Goal: Obtain resource: Download file/media

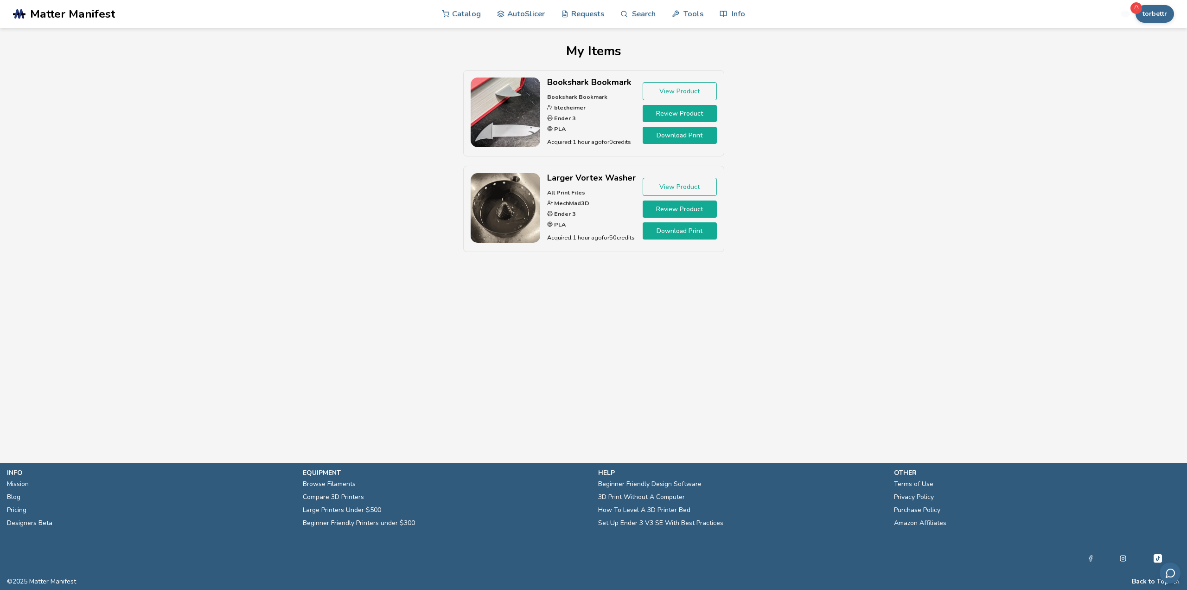
click at [507, 205] on img at bounding box center [506, 208] width 70 height 70
click at [693, 188] on link "View Product" at bounding box center [680, 187] width 74 height 18
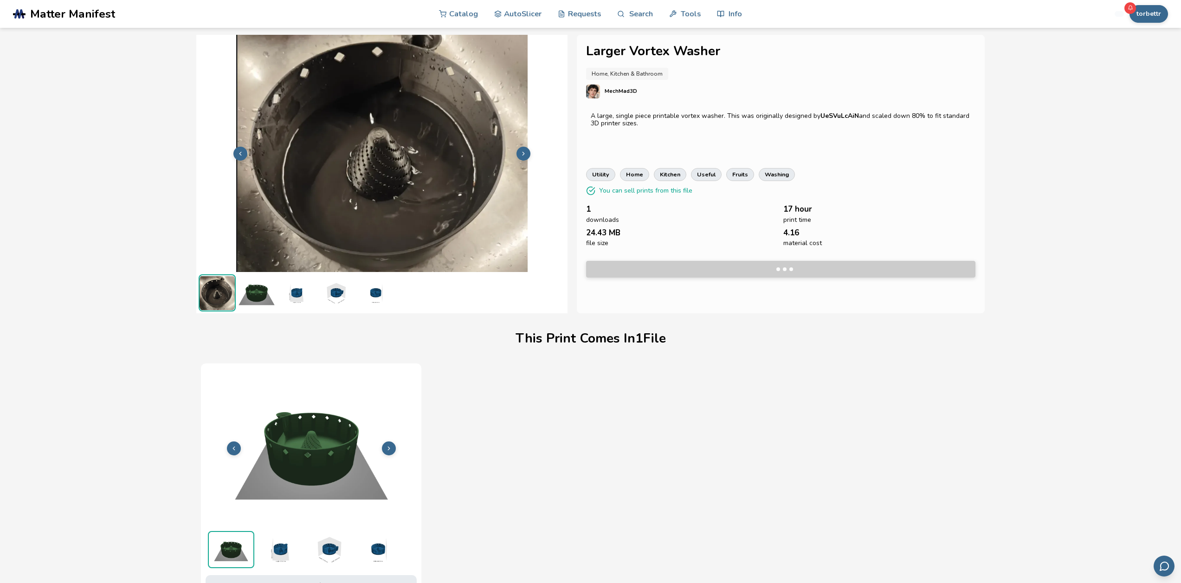
click at [380, 549] on img at bounding box center [377, 549] width 46 height 37
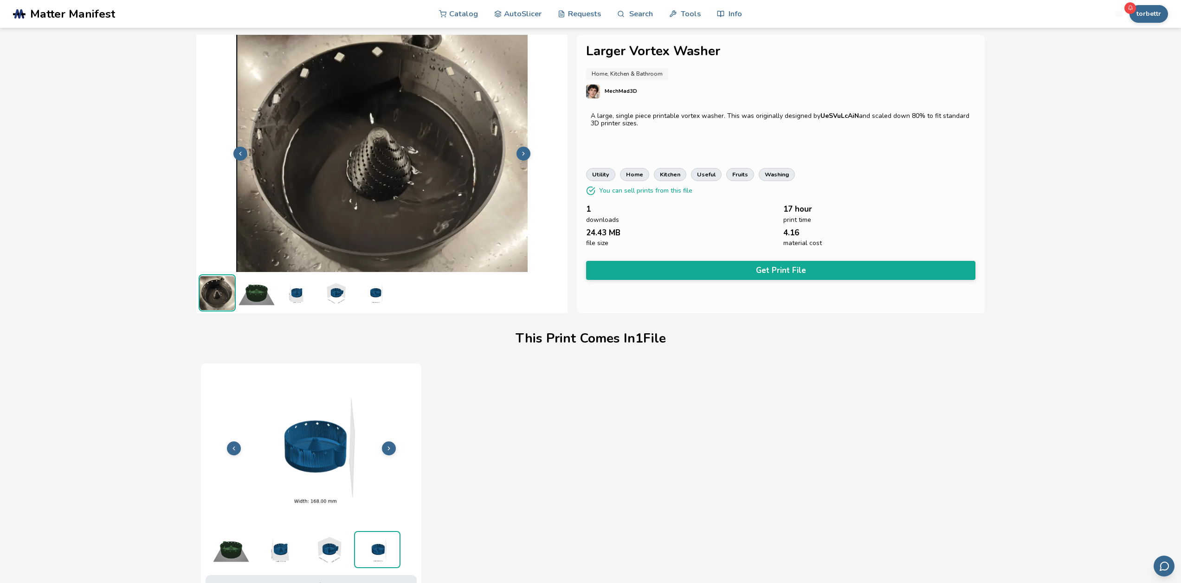
click at [335, 552] on img at bounding box center [328, 549] width 46 height 37
click at [526, 151] on icon at bounding box center [523, 153] width 6 height 6
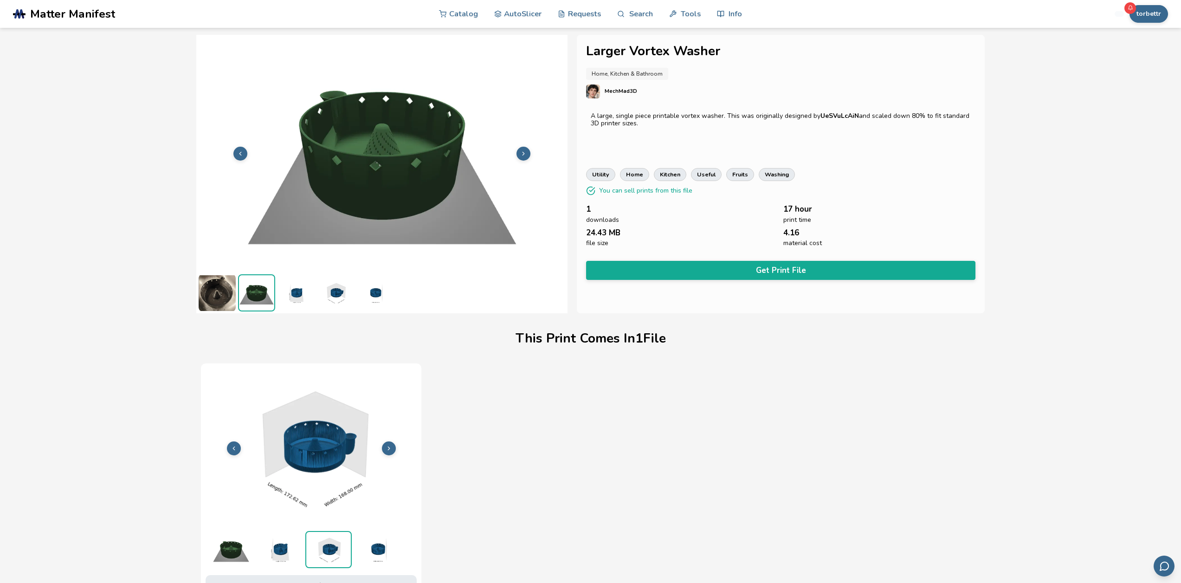
click at [526, 151] on icon at bounding box center [523, 153] width 6 height 6
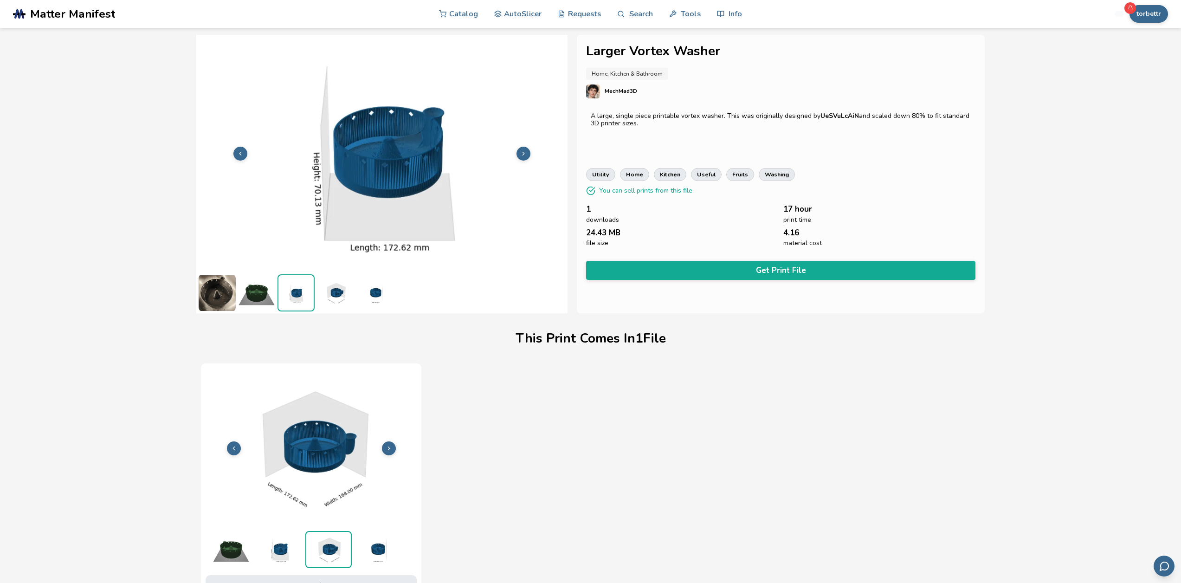
click at [525, 151] on icon at bounding box center [523, 153] width 6 height 6
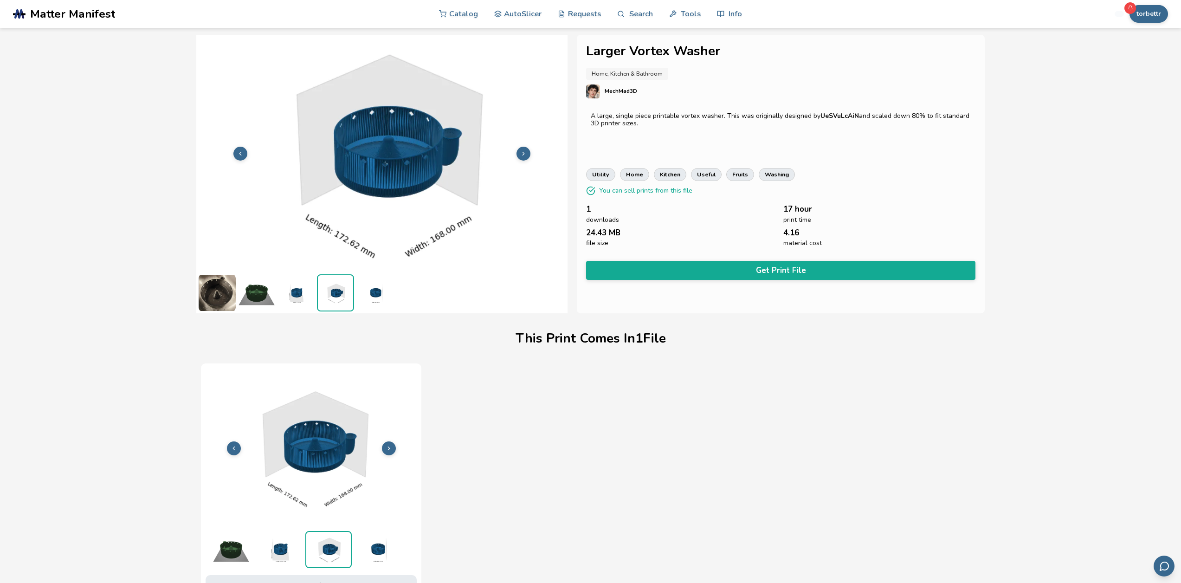
click at [525, 151] on icon at bounding box center [523, 153] width 6 height 6
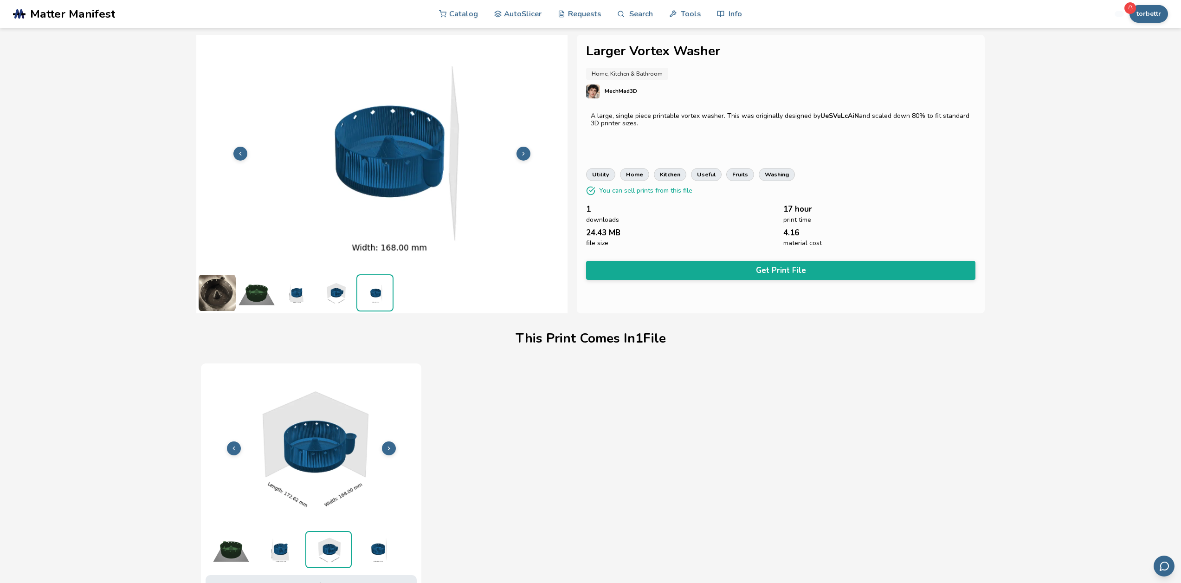
click at [525, 151] on icon at bounding box center [523, 153] width 6 height 6
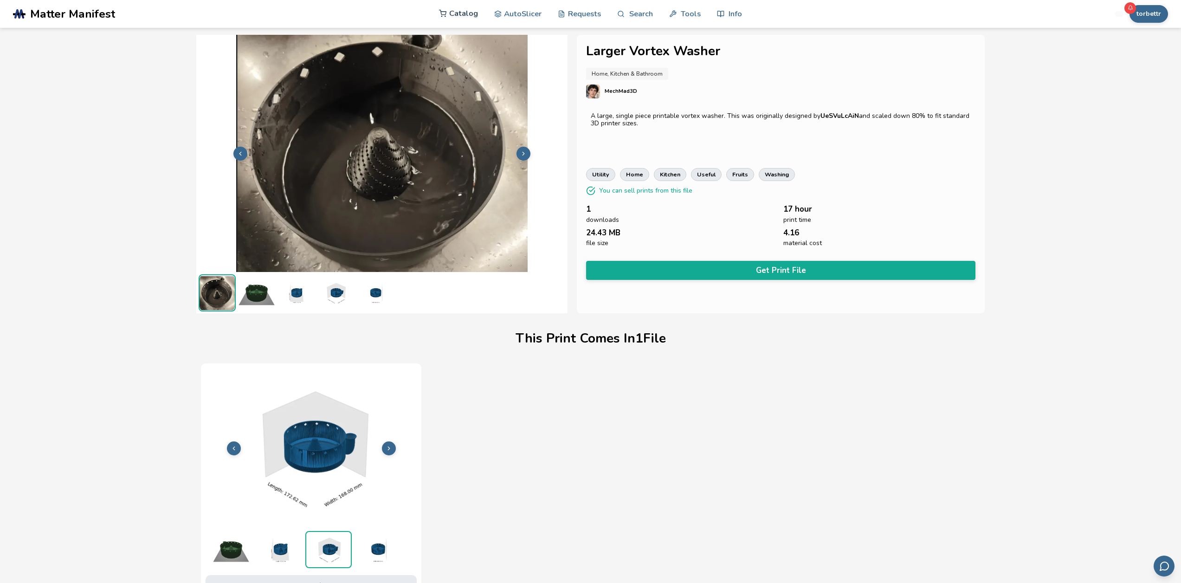
click at [450, 14] on link "Catalog" at bounding box center [458, 14] width 39 height 28
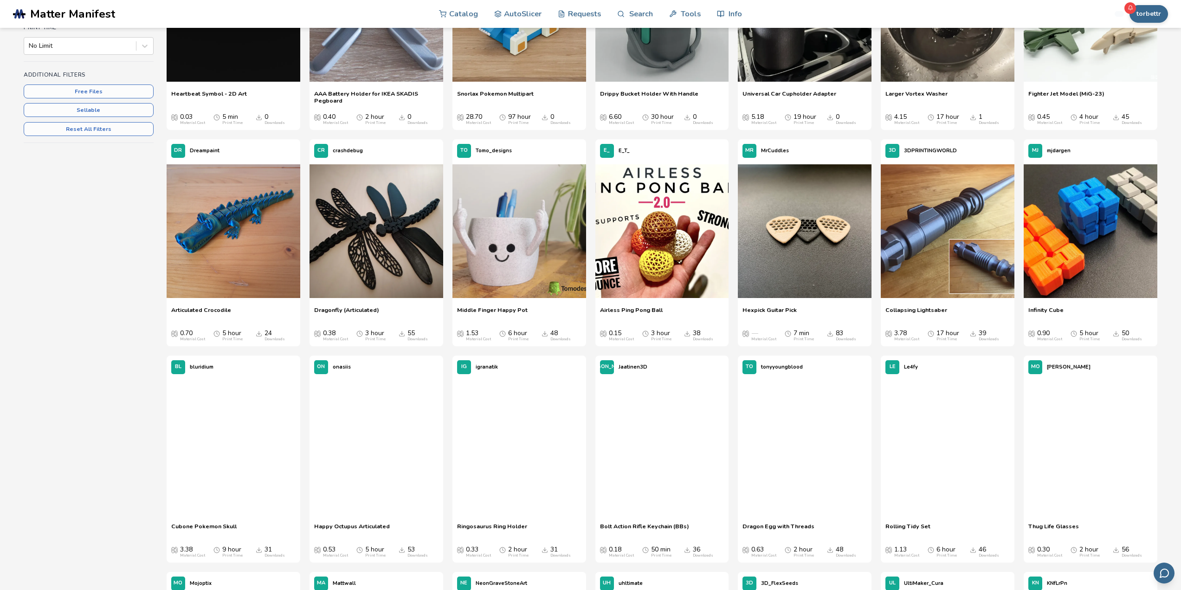
scroll to position [325, 0]
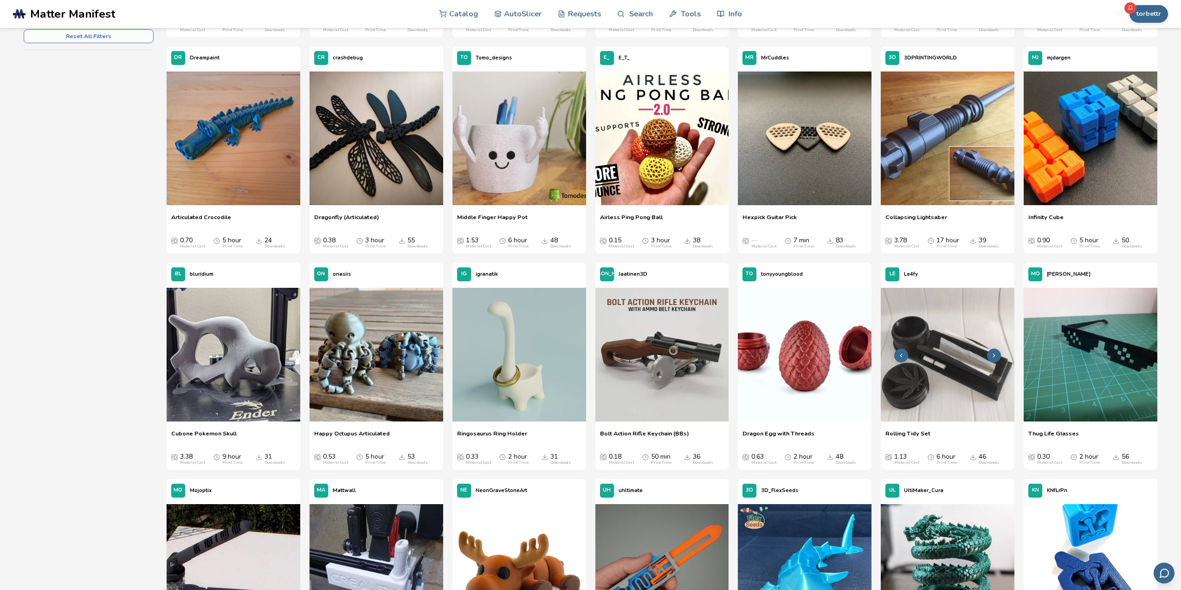
click at [945, 371] on img at bounding box center [947, 355] width 134 height 134
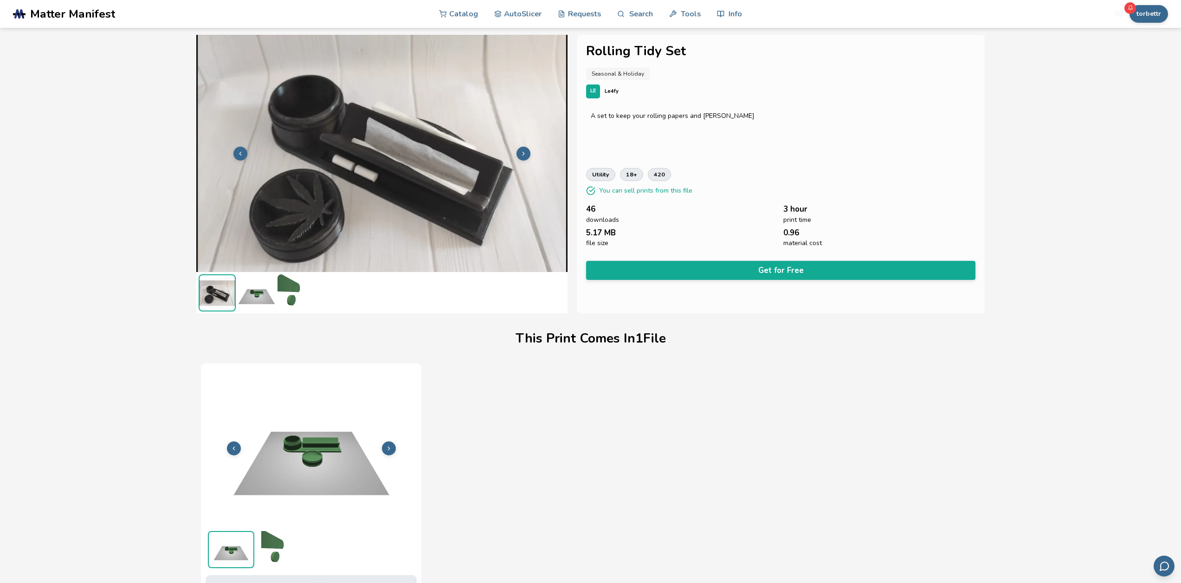
click at [262, 558] on img at bounding box center [280, 549] width 46 height 37
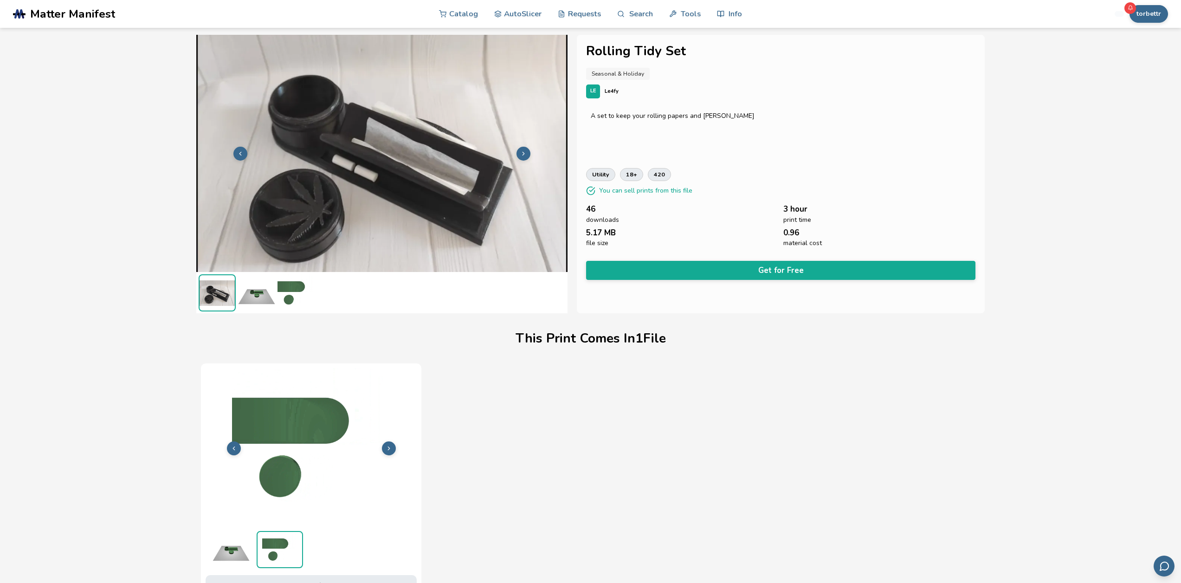
click at [291, 289] on img at bounding box center [295, 292] width 37 height 37
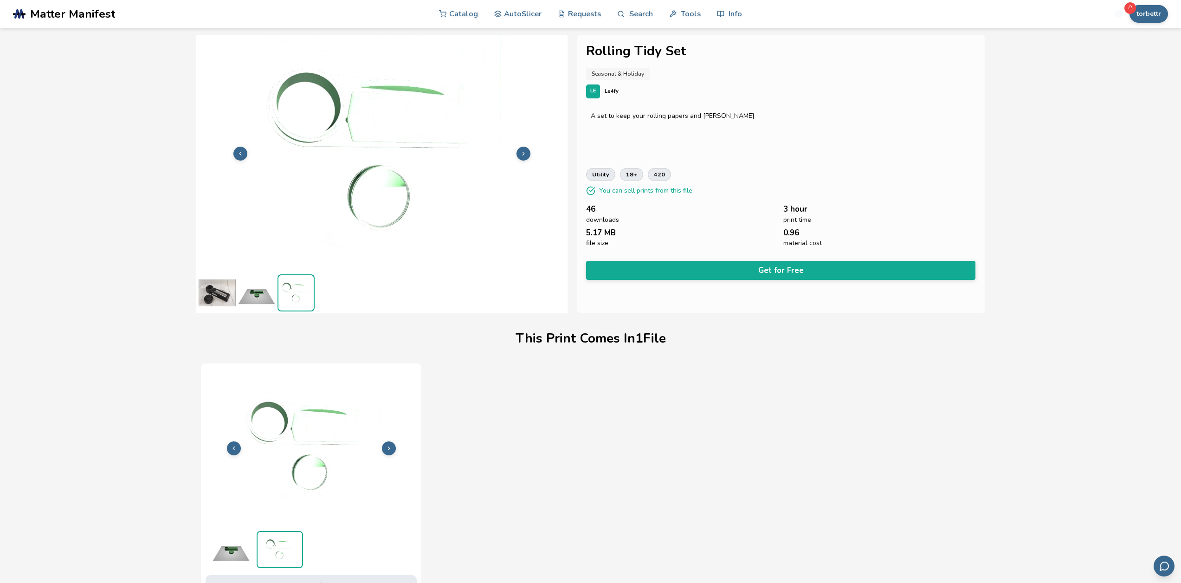
click at [405, 106] on img at bounding box center [381, 152] width 371 height 278
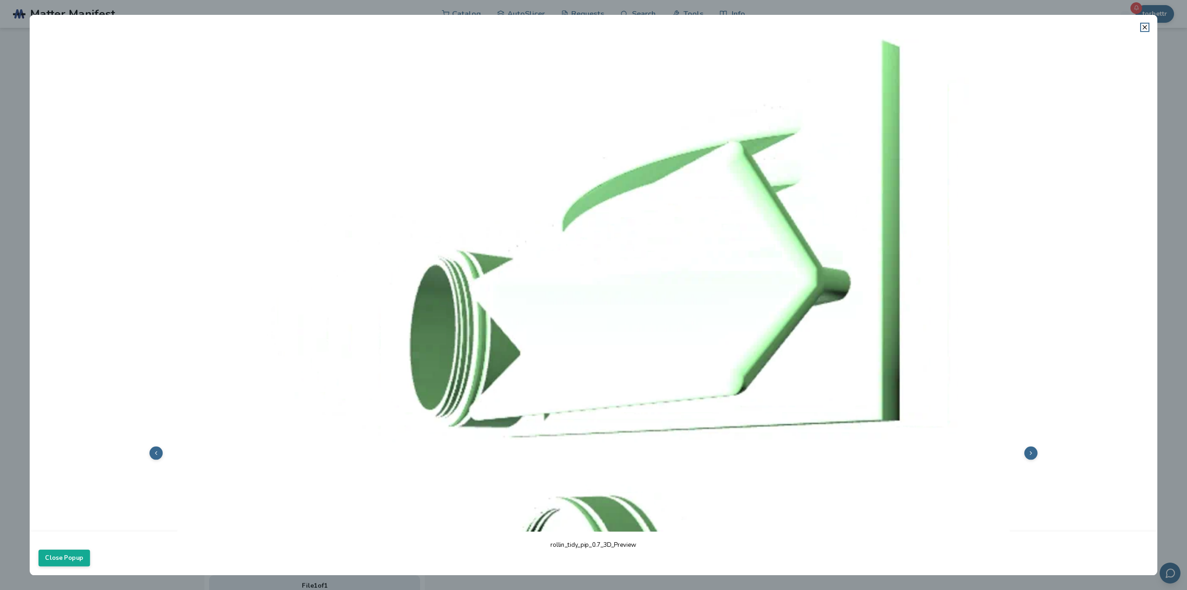
click at [624, 343] on img at bounding box center [593, 451] width 1110 height 833
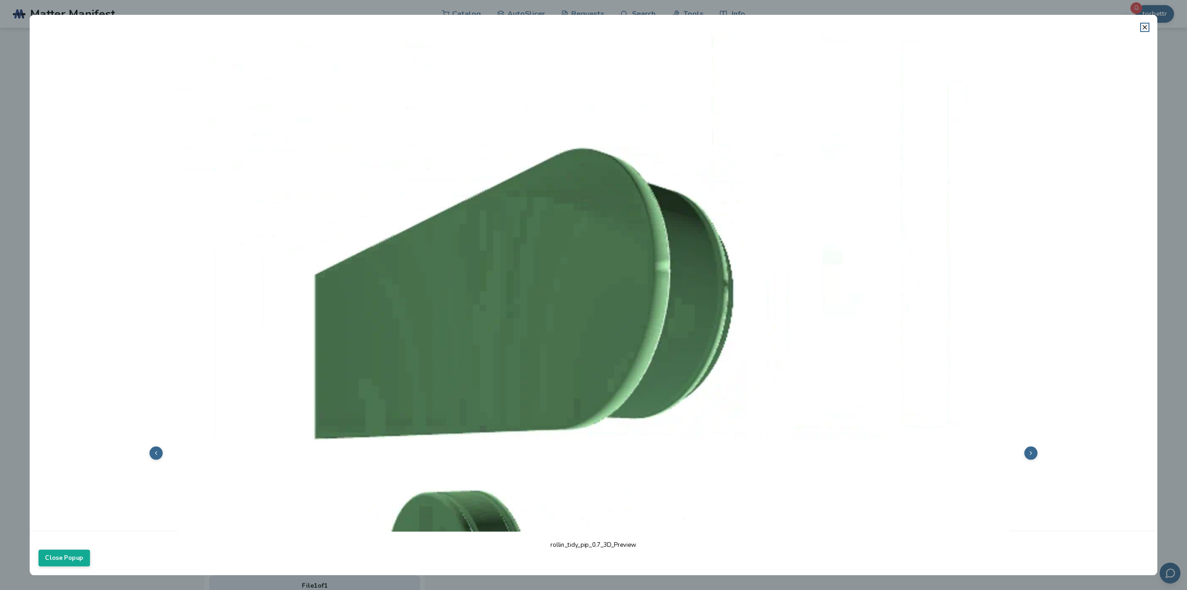
click at [160, 452] on button at bounding box center [155, 452] width 13 height 13
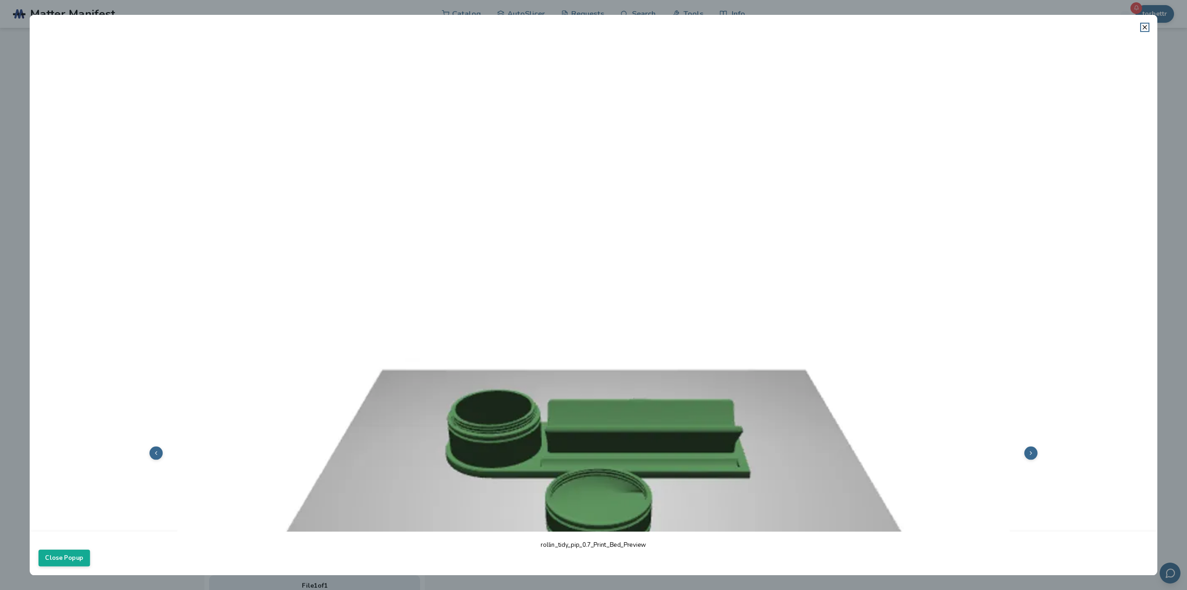
click at [153, 452] on icon at bounding box center [156, 452] width 6 height 6
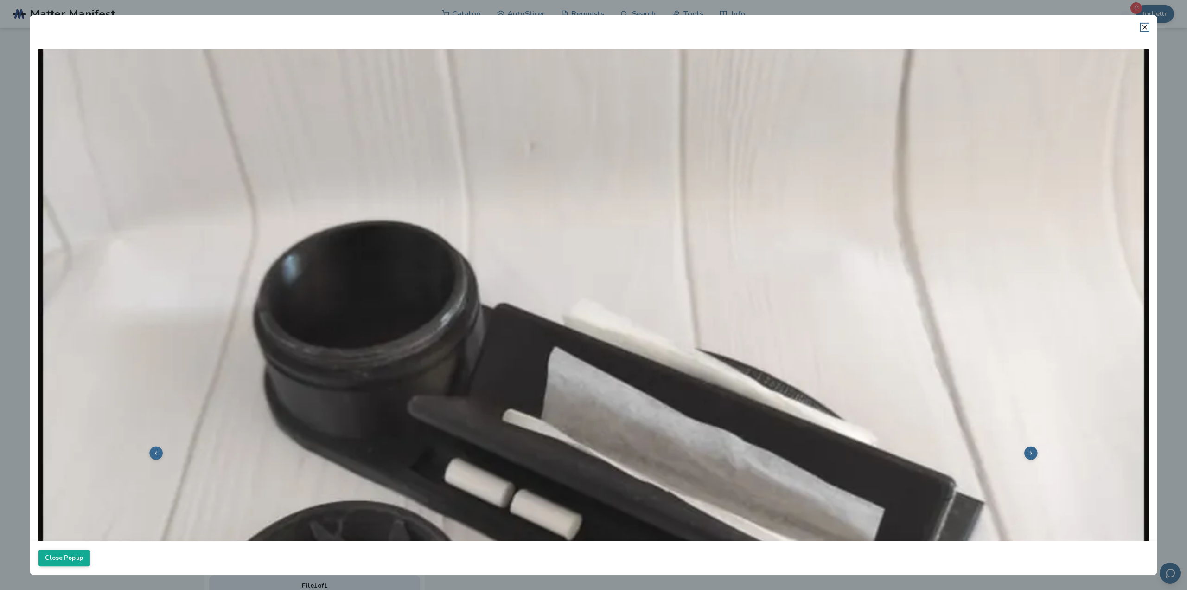
click at [1030, 449] on button at bounding box center [1031, 452] width 13 height 13
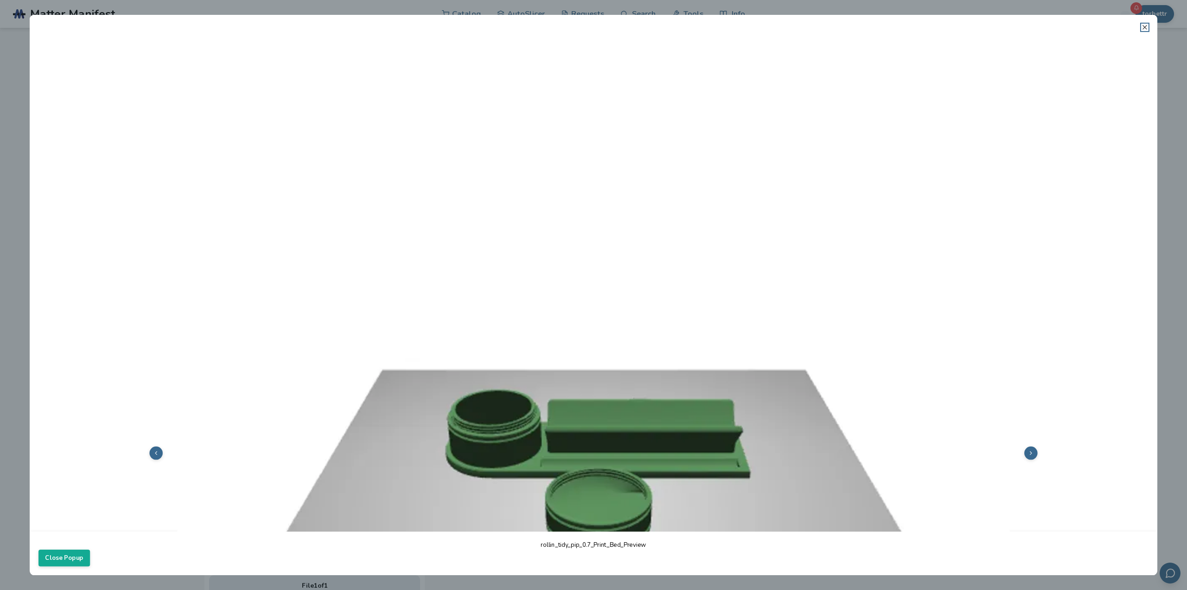
click at [1148, 24] on icon at bounding box center [1145, 27] width 7 height 7
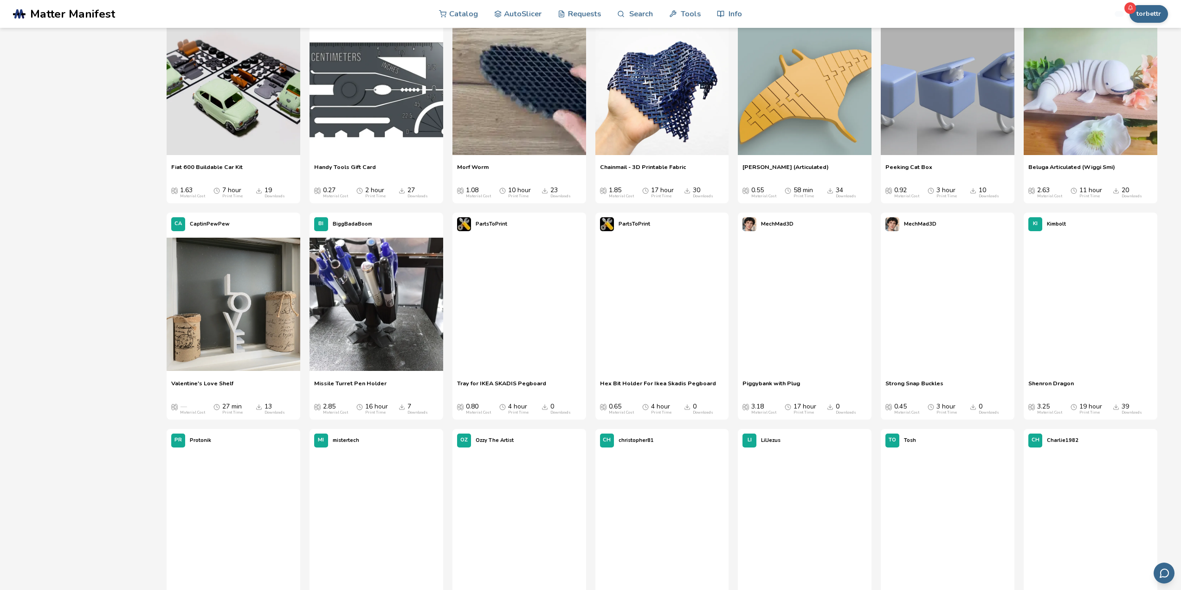
scroll to position [3015, 0]
